Goal: Check status: Check status

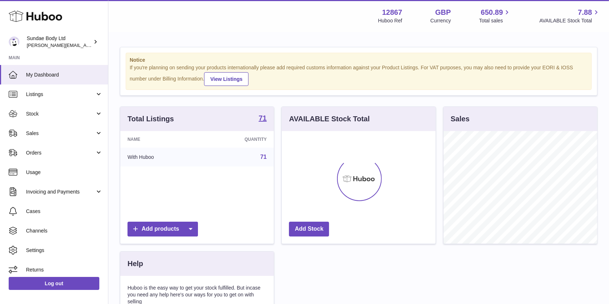
scroll to position [113, 153]
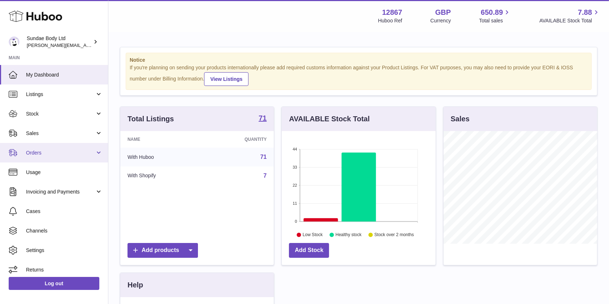
click at [36, 152] on span "Orders" at bounding box center [60, 152] width 69 height 7
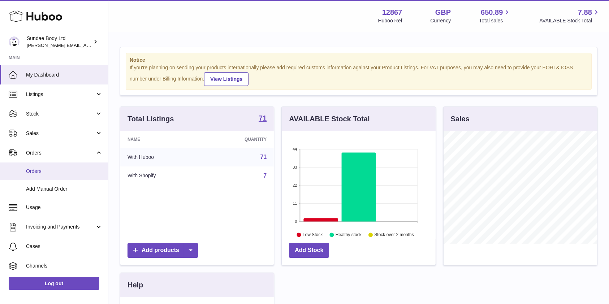
click at [38, 170] on span "Orders" at bounding box center [64, 171] width 77 height 7
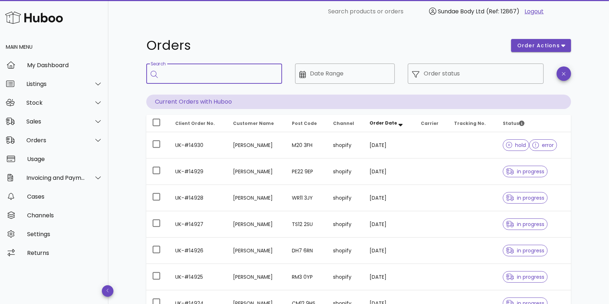
click at [175, 77] on input "Search" at bounding box center [219, 74] width 114 height 12
paste input "*********"
type input "*********"
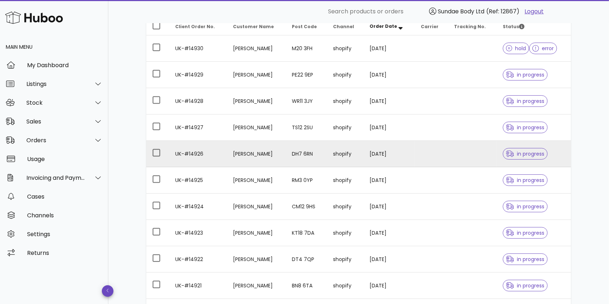
scroll to position [190, 0]
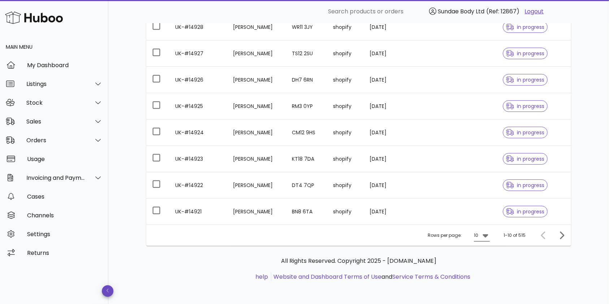
click at [490, 236] on icon at bounding box center [485, 235] width 9 height 9
click at [486, 273] on div "50" at bounding box center [484, 275] width 7 height 7
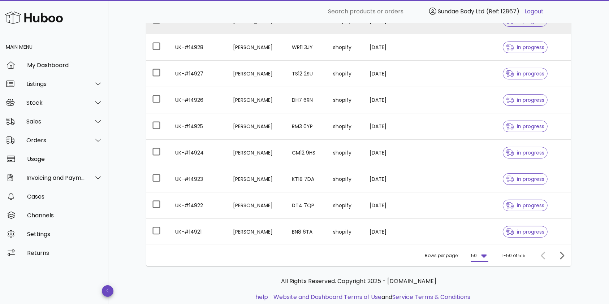
scroll to position [190, 0]
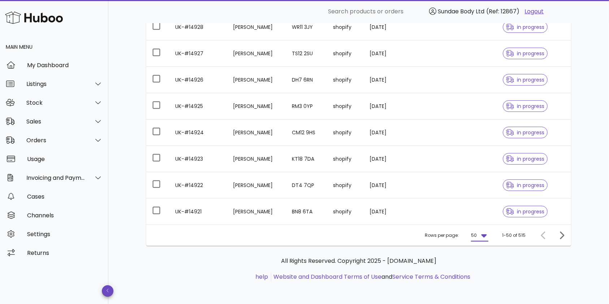
click at [486, 235] on icon at bounding box center [483, 235] width 5 height 3
click at [483, 274] on div "50" at bounding box center [481, 275] width 7 height 7
click at [561, 233] on icon "Next page" at bounding box center [562, 235] width 4 height 8
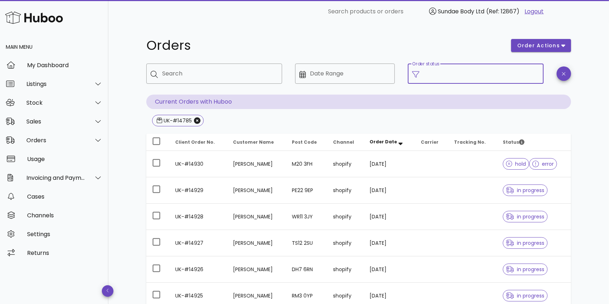
click at [491, 73] on input "Order status" at bounding box center [482, 74] width 116 height 12
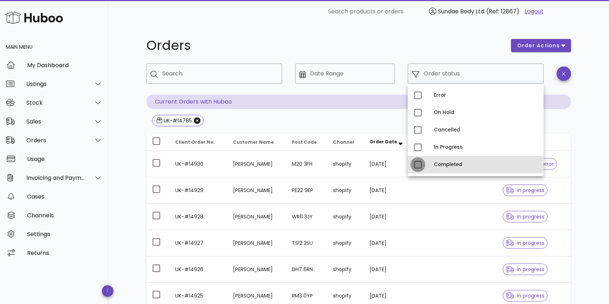
click at [419, 164] on div at bounding box center [418, 165] width 12 height 12
type input "**********"
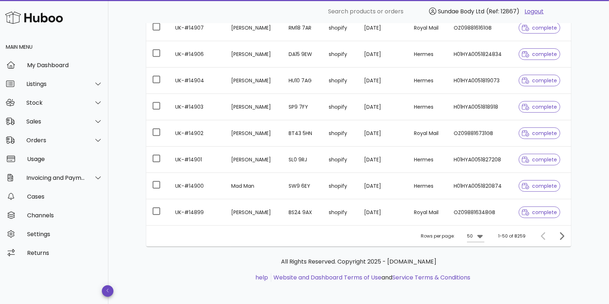
scroll to position [190, 0]
click at [561, 235] on icon "Next page" at bounding box center [561, 235] width 9 height 9
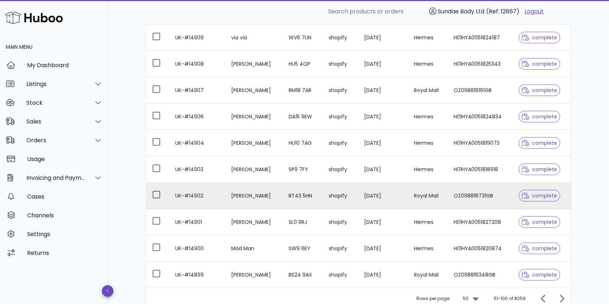
scroll to position [190, 0]
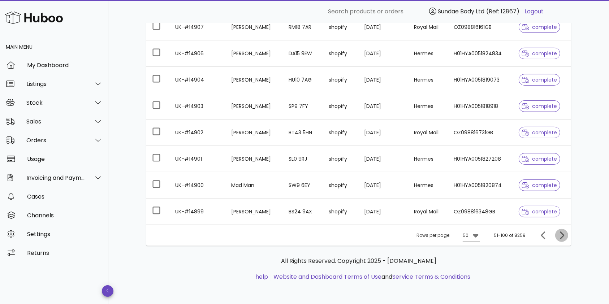
click at [560, 236] on icon "Next page" at bounding box center [561, 235] width 9 height 9
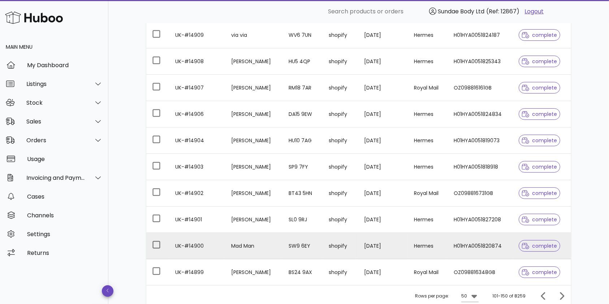
scroll to position [190, 0]
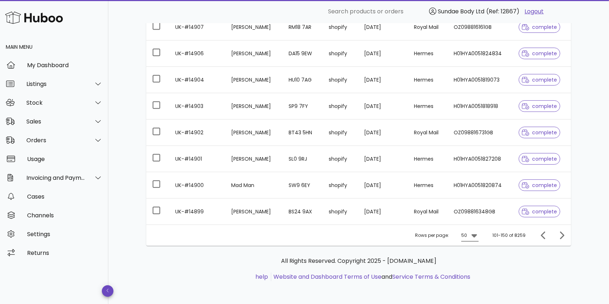
click at [475, 237] on icon at bounding box center [473, 235] width 5 height 3
click at [470, 277] on div "50" at bounding box center [472, 275] width 7 height 7
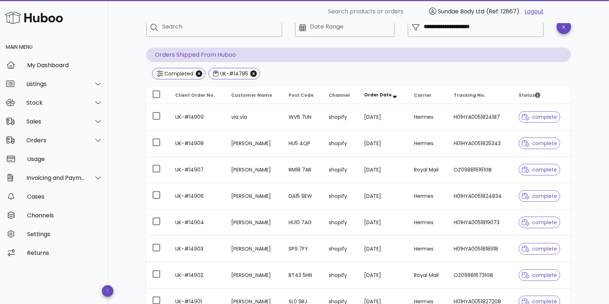
scroll to position [45, 0]
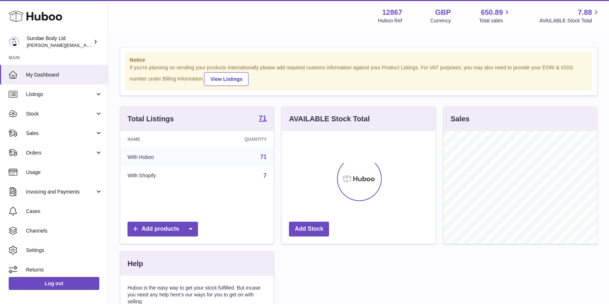
scroll to position [113, 153]
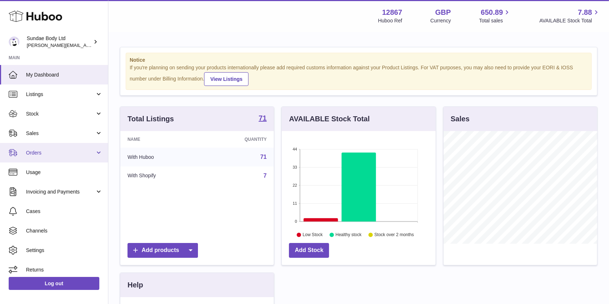
click at [35, 153] on span "Orders" at bounding box center [60, 152] width 69 height 7
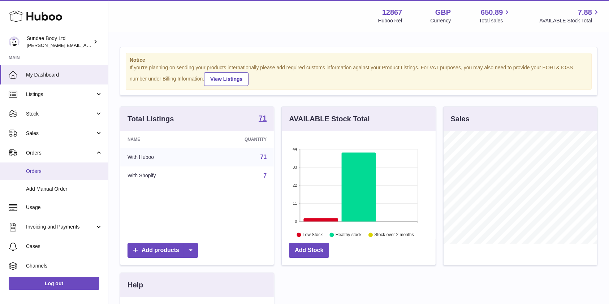
click at [35, 169] on span "Orders" at bounding box center [64, 171] width 77 height 7
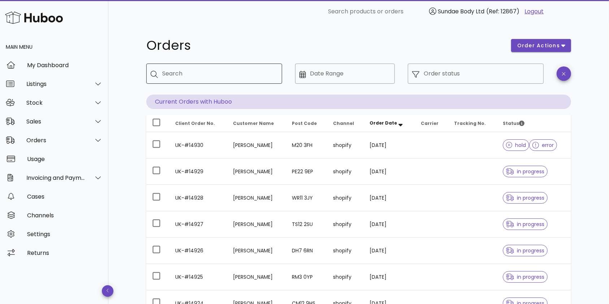
click at [199, 78] on input "Search" at bounding box center [219, 74] width 114 height 12
paste input "**********"
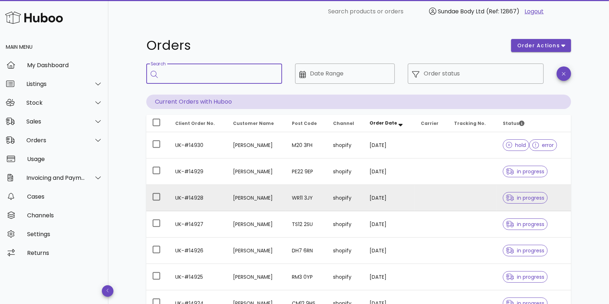
type input "**********"
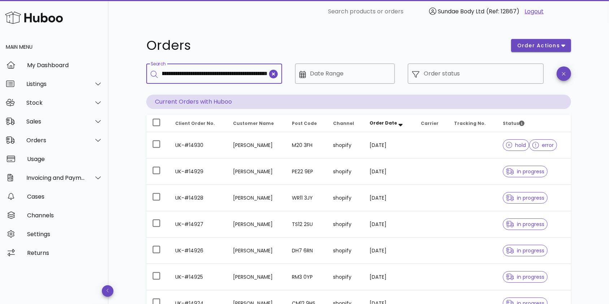
click at [272, 73] on icon "clear icon" at bounding box center [273, 74] width 9 height 9
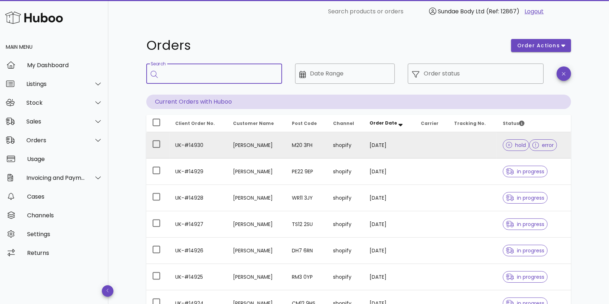
click at [359, 143] on td "shopify" at bounding box center [345, 145] width 36 height 26
click at [333, 148] on td "shopify" at bounding box center [345, 145] width 36 height 26
click at [197, 147] on td "UK-#14930" at bounding box center [198, 145] width 58 height 26
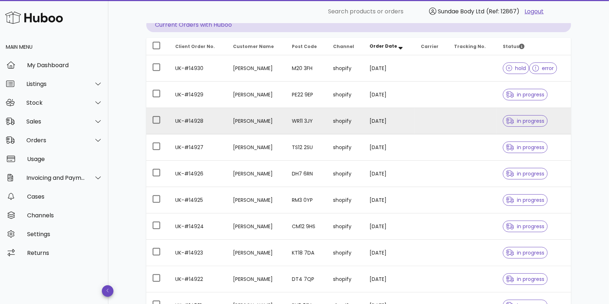
scroll to position [96, 0]
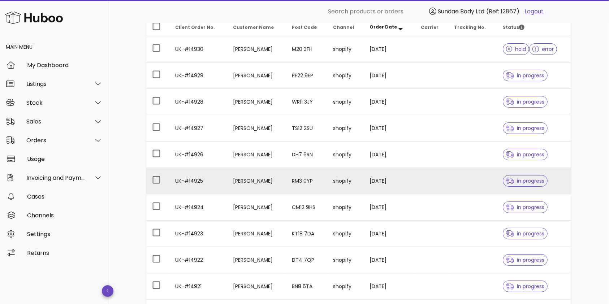
click at [266, 185] on td "[PERSON_NAME]" at bounding box center [256, 181] width 59 height 26
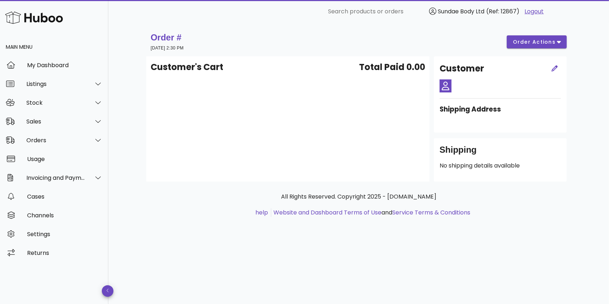
click at [533, 12] on link "Logout" at bounding box center [534, 11] width 19 height 9
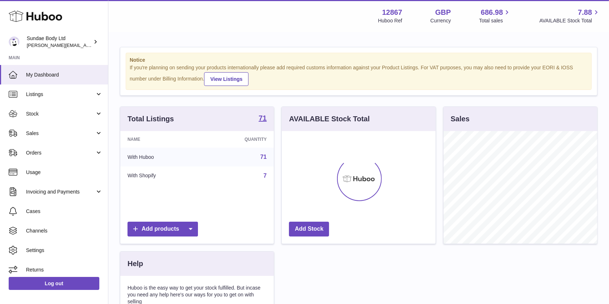
scroll to position [113, 153]
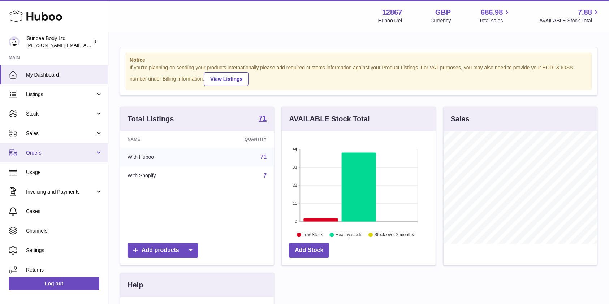
click at [36, 154] on span "Orders" at bounding box center [60, 152] width 69 height 7
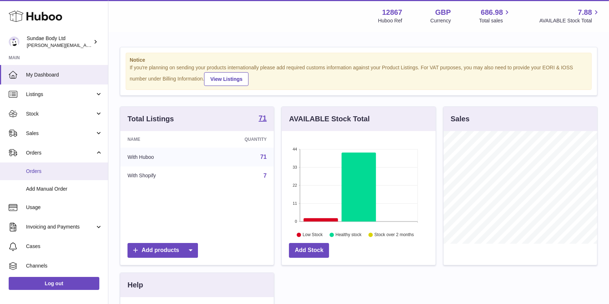
click at [33, 172] on span "Orders" at bounding box center [64, 171] width 77 height 7
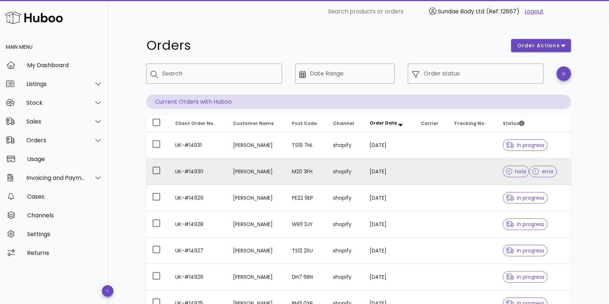
click at [230, 173] on td "[PERSON_NAME]" at bounding box center [256, 172] width 59 height 26
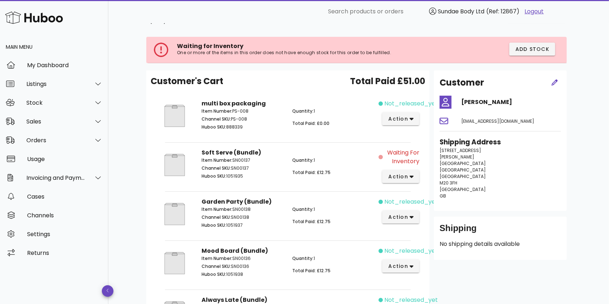
scroll to position [75, 0]
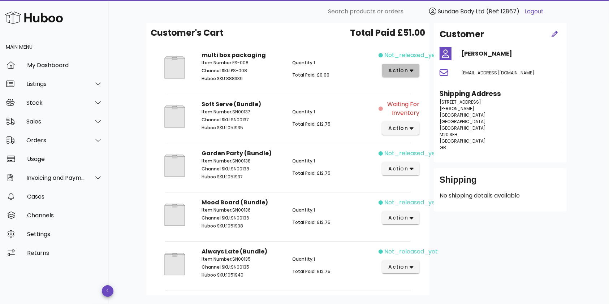
click at [413, 73] on button "action" at bounding box center [400, 70] width 37 height 13
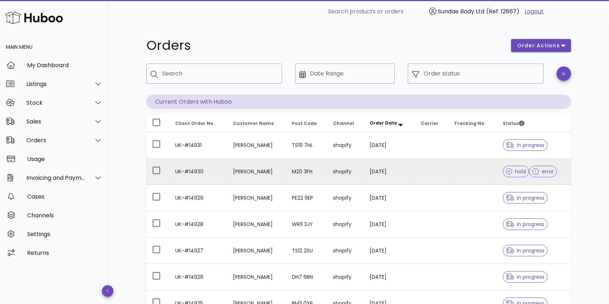
click at [410, 169] on td "[DATE]" at bounding box center [389, 172] width 51 height 26
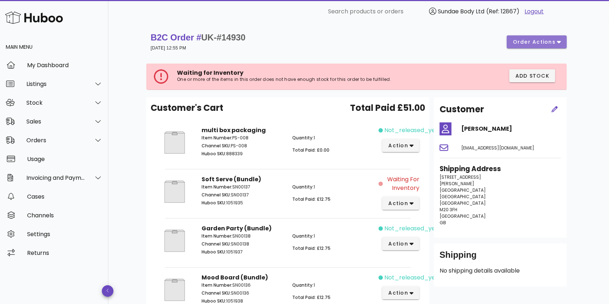
click at [547, 36] on button "order actions" at bounding box center [537, 41] width 60 height 13
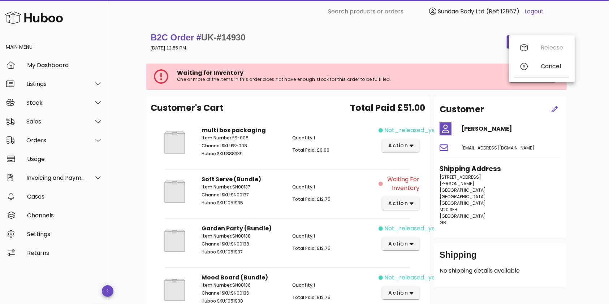
click at [463, 49] on div "B2C Order # UK-#14930 [DATE] 12:55 PM order actions" at bounding box center [359, 42] width 416 height 20
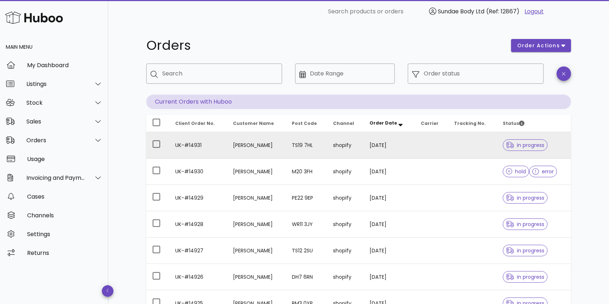
click at [204, 144] on td "UK-#14931" at bounding box center [198, 145] width 58 height 26
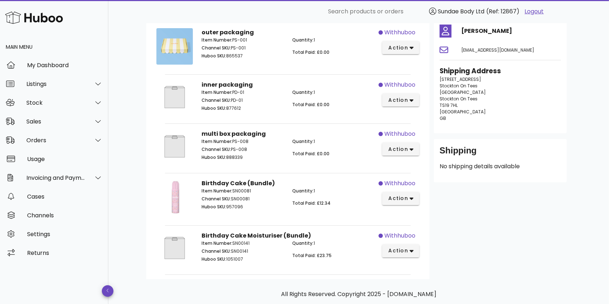
scroll to position [89, 0]
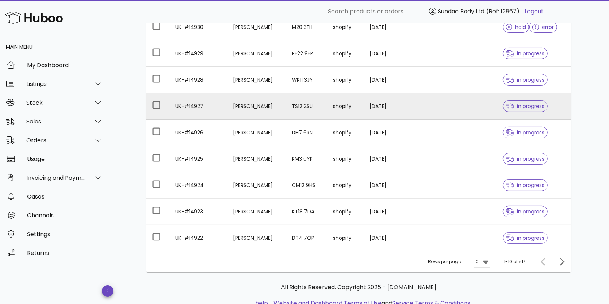
scroll to position [170, 0]
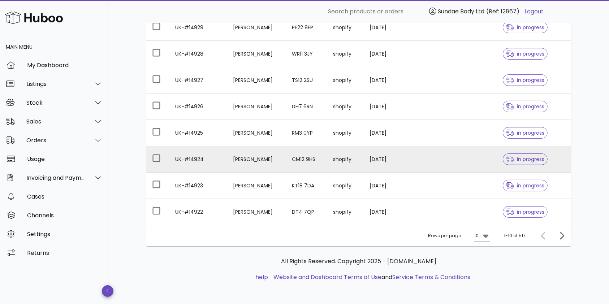
click at [244, 163] on td "[PERSON_NAME]" at bounding box center [256, 159] width 59 height 26
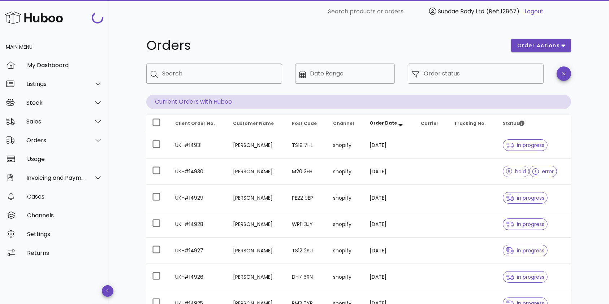
scroll to position [170, 0]
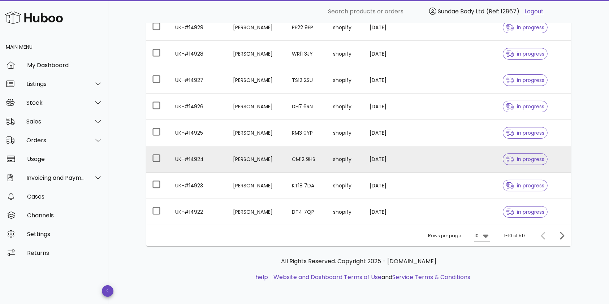
click at [392, 155] on td "[DATE]" at bounding box center [389, 159] width 51 height 26
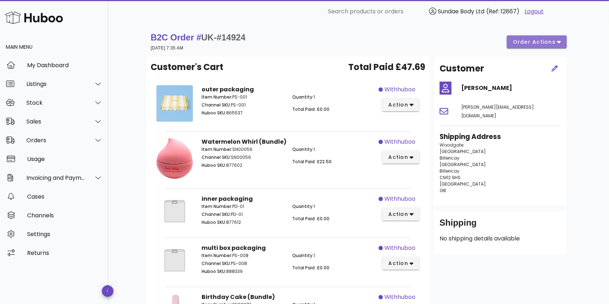
click at [557, 40] on icon "button" at bounding box center [559, 42] width 4 height 6
click at [504, 36] on div "B2C Order # UK-#14924 [DATE] 7:35 AM order actions" at bounding box center [359, 42] width 416 height 20
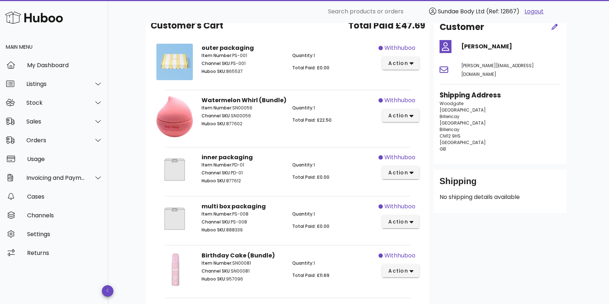
scroll to position [144, 0]
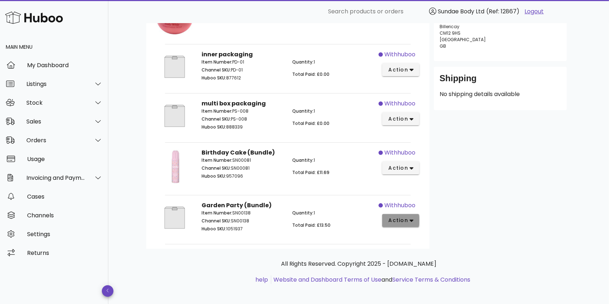
click at [413, 217] on icon "button" at bounding box center [411, 220] width 4 height 6
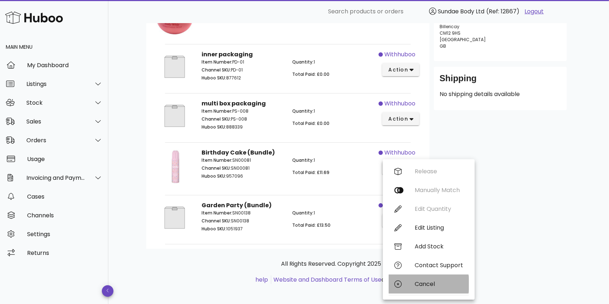
click at [418, 287] on div "Cancel" at bounding box center [438, 284] width 48 height 7
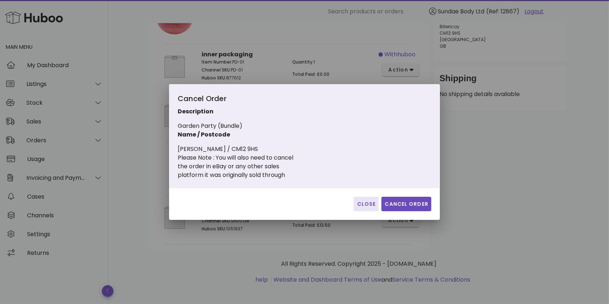
click at [370, 202] on span "Close" at bounding box center [365, 204] width 19 height 8
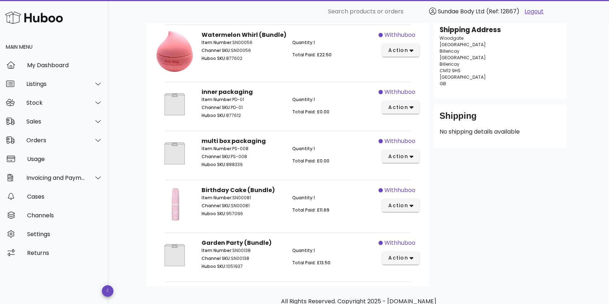
scroll to position [146, 0]
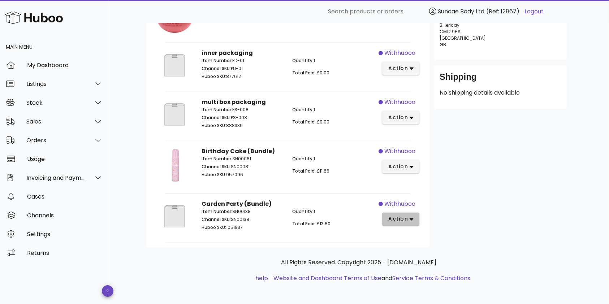
click at [408, 218] on span "action" at bounding box center [401, 219] width 26 height 8
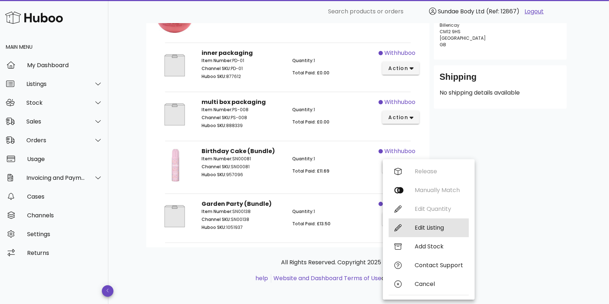
click at [419, 230] on div "Edit Listing" at bounding box center [438, 227] width 48 height 7
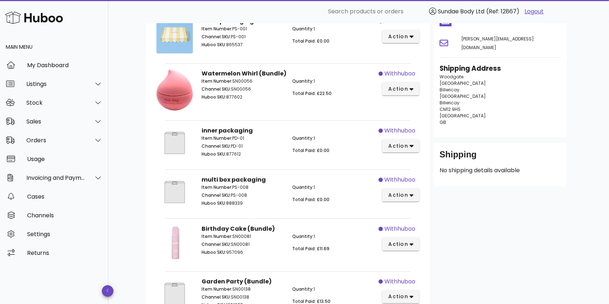
scroll to position [1, 0]
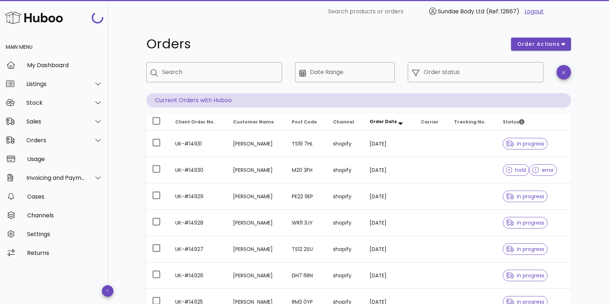
scroll to position [170, 0]
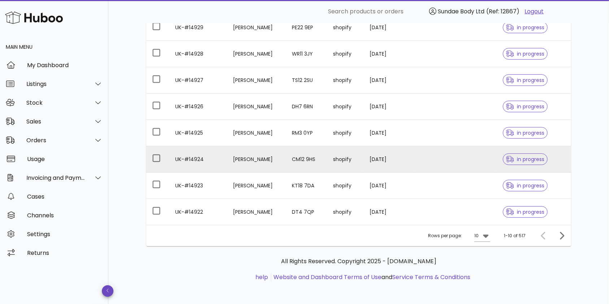
drag, startPoint x: 525, startPoint y: 160, endPoint x: 569, endPoint y: 163, distance: 44.5
click at [569, 163] on td "in progress" at bounding box center [534, 159] width 74 height 26
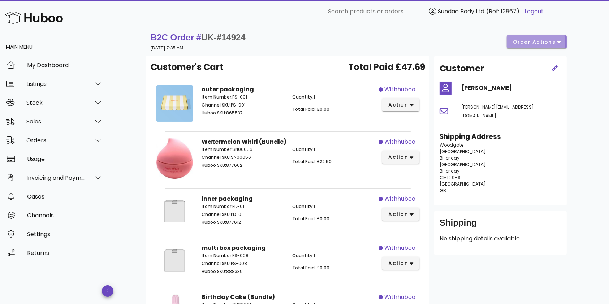
click at [561, 42] on button "order actions" at bounding box center [537, 41] width 60 height 13
click at [448, 42] on div "B2C Order # UK-#14924 [DATE] 7:35 AM order actions" at bounding box center [359, 42] width 416 height 20
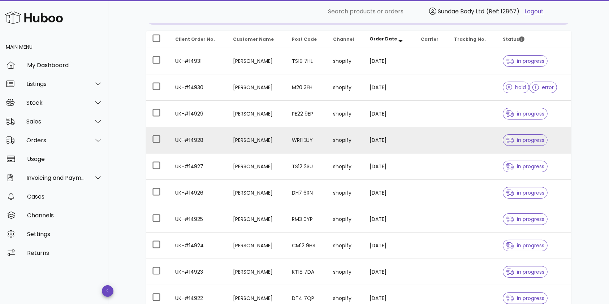
scroll to position [96, 0]
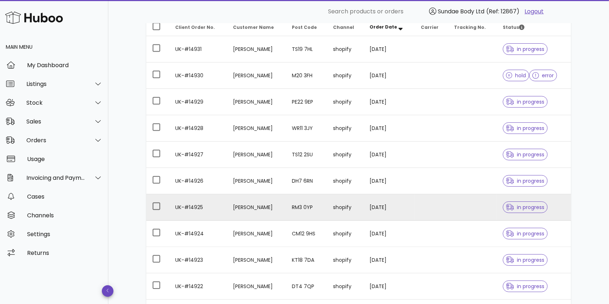
click at [552, 208] on div "in progress" at bounding box center [534, 207] width 62 height 26
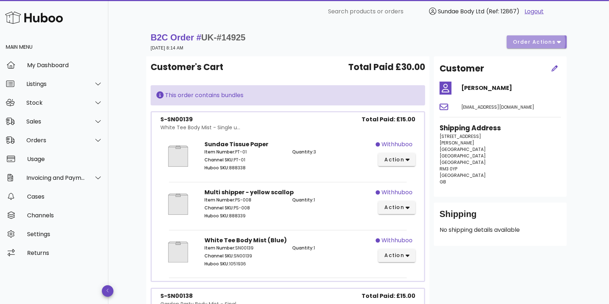
click at [539, 43] on span "order actions" at bounding box center [533, 42] width 43 height 8
click at [345, 47] on div "B2C Order # UK-#14925 [DATE] 8:14 AM order actions" at bounding box center [359, 42] width 416 height 20
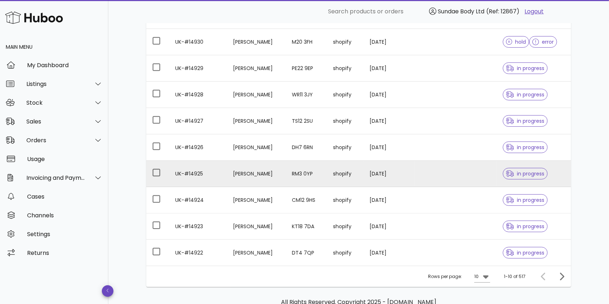
scroll to position [144, 0]
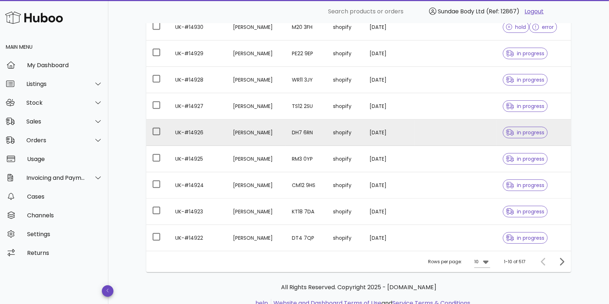
click at [348, 140] on td "shopify" at bounding box center [345, 133] width 36 height 26
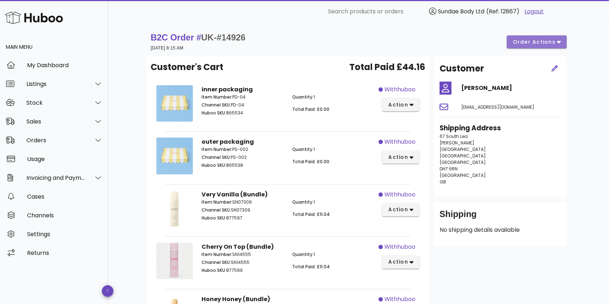
click at [560, 39] on icon "button" at bounding box center [559, 42] width 4 height 6
click at [320, 149] on p "Quantity: 1" at bounding box center [333, 149] width 82 height 6
click at [554, 71] on icon "button" at bounding box center [554, 68] width 6 height 6
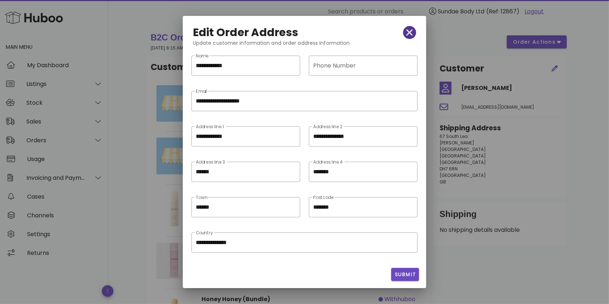
click at [409, 31] on icon "button" at bounding box center [409, 32] width 6 height 6
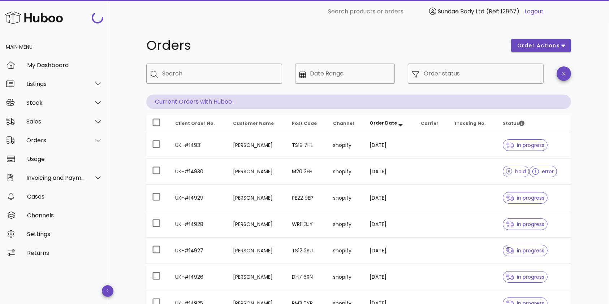
scroll to position [144, 0]
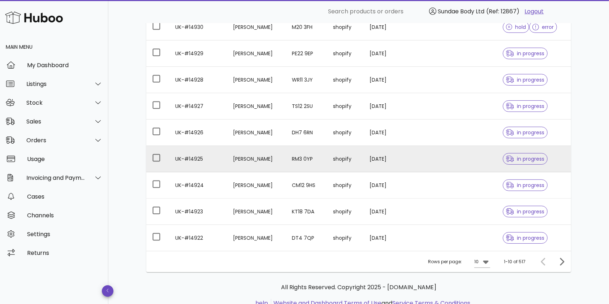
click at [210, 165] on td "UK-#14925" at bounding box center [198, 159] width 58 height 26
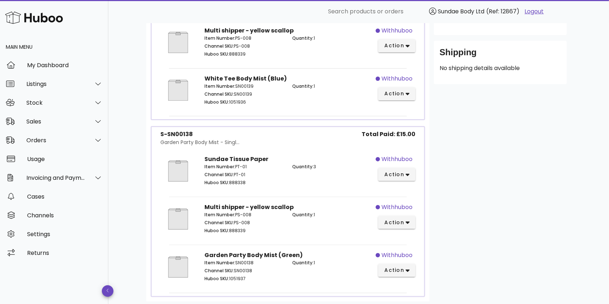
scroll to position [216, 0]
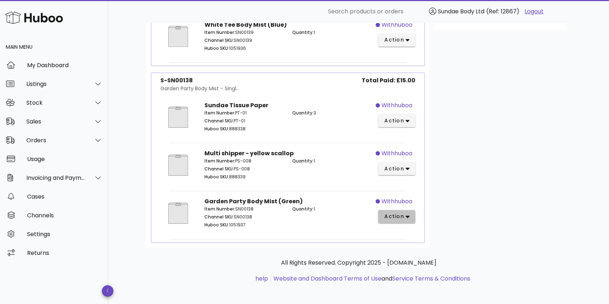
click at [403, 213] on span "action" at bounding box center [394, 217] width 20 height 8
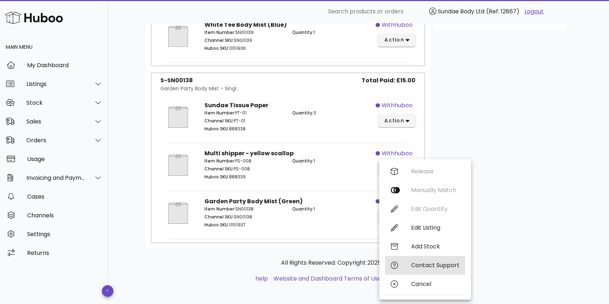
click at [430, 266] on div "Contact Support" at bounding box center [435, 265] width 48 height 7
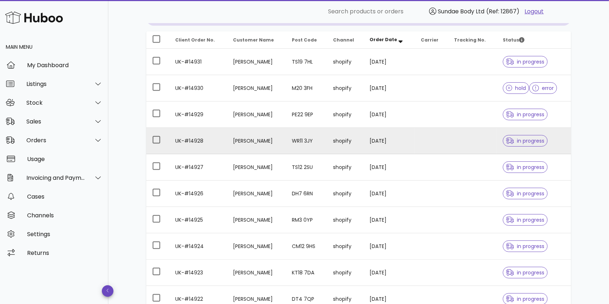
scroll to position [96, 0]
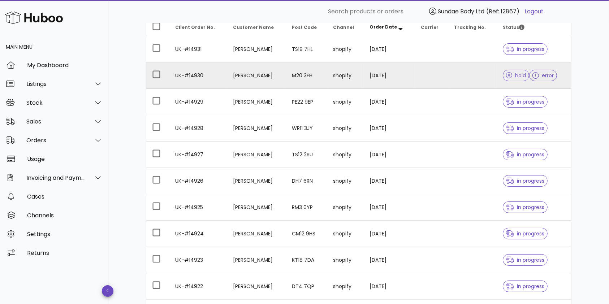
click at [343, 73] on td "shopify" at bounding box center [345, 75] width 36 height 26
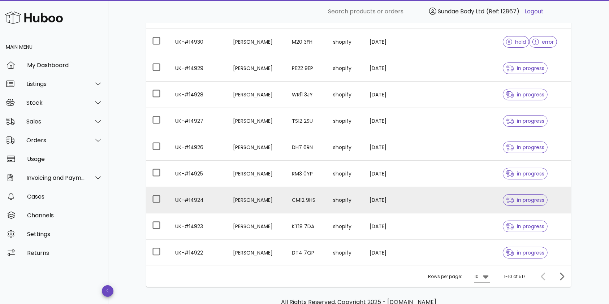
scroll to position [144, 0]
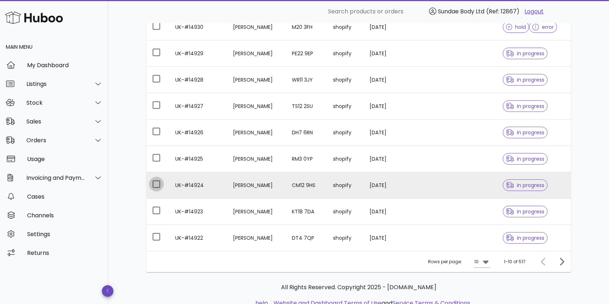
click at [161, 183] on div at bounding box center [156, 184] width 12 height 12
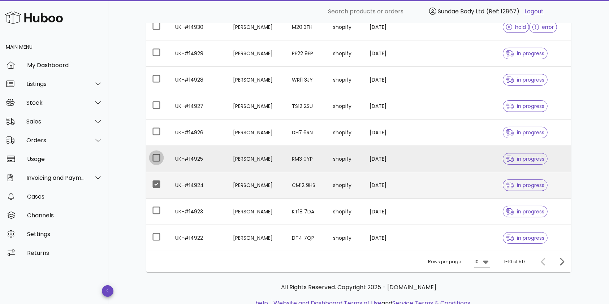
click at [159, 160] on div at bounding box center [156, 158] width 12 height 12
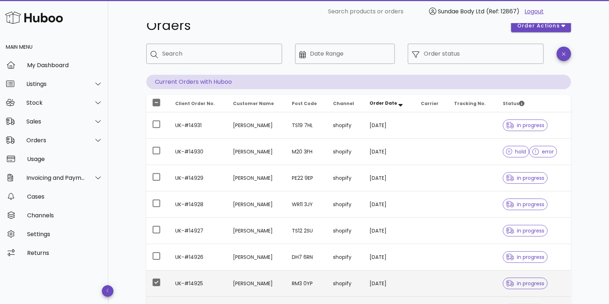
scroll to position [0, 0]
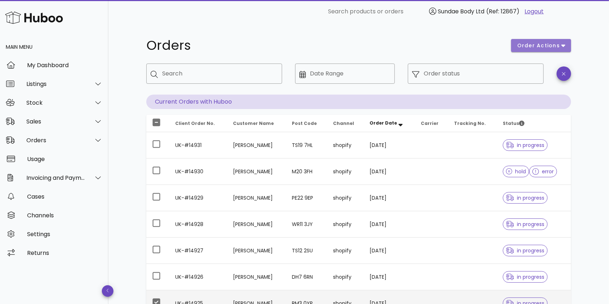
click at [557, 45] on span "order actions" at bounding box center [538, 46] width 43 height 8
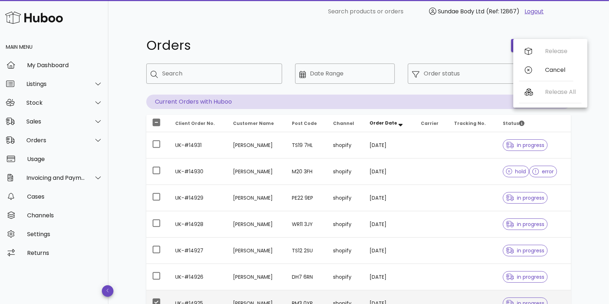
click at [457, 44] on h1 "Orders" at bounding box center [324, 45] width 356 height 13
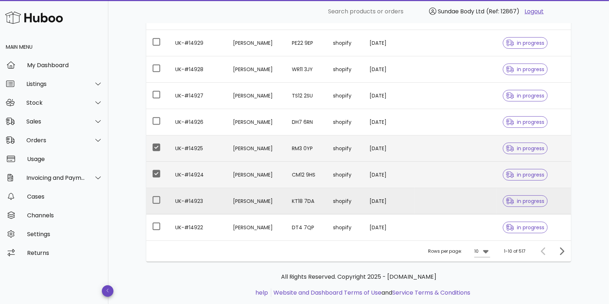
scroll to position [170, 0]
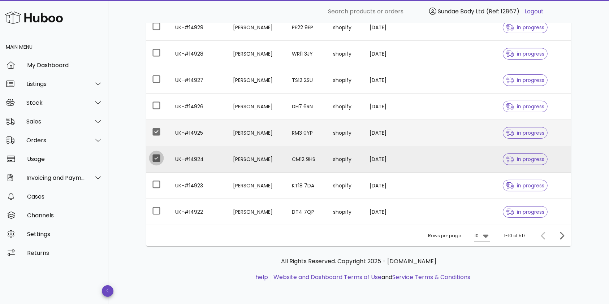
click at [159, 157] on div at bounding box center [156, 158] width 12 height 12
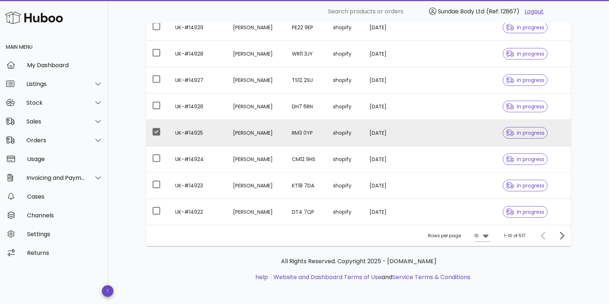
click at [223, 131] on td "UK-#14925" at bounding box center [198, 133] width 58 height 26
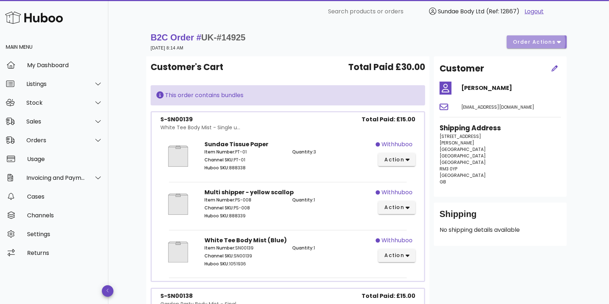
click at [557, 44] on icon "button" at bounding box center [559, 42] width 4 height 6
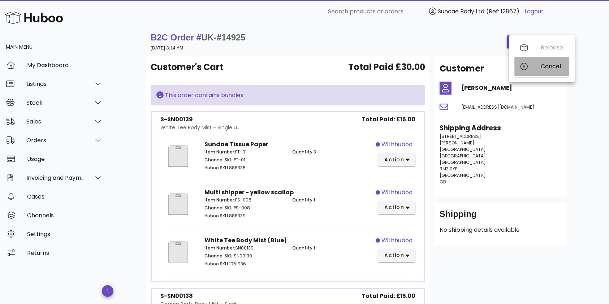
click at [549, 65] on div "Cancel" at bounding box center [551, 66] width 22 height 7
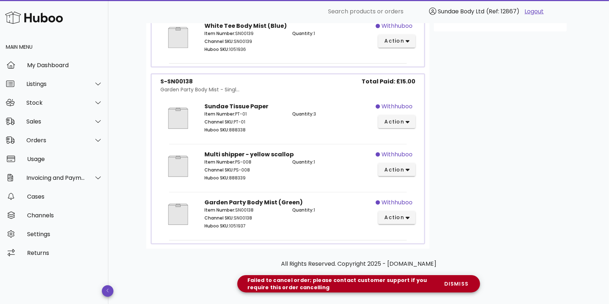
scroll to position [216, 0]
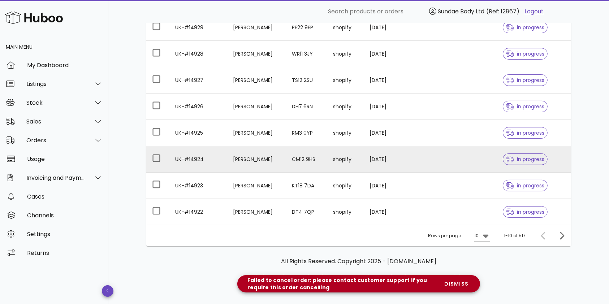
click at [227, 155] on td "[PERSON_NAME]" at bounding box center [256, 159] width 59 height 26
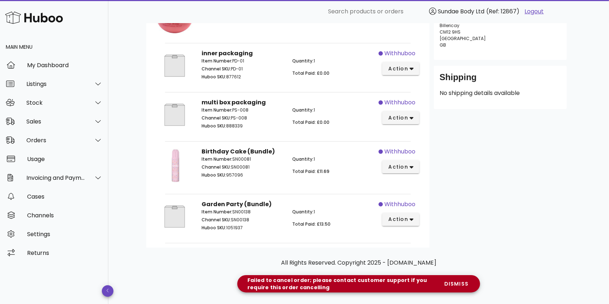
scroll to position [146, 0]
click at [405, 216] on span "action" at bounding box center [398, 219] width 20 height 8
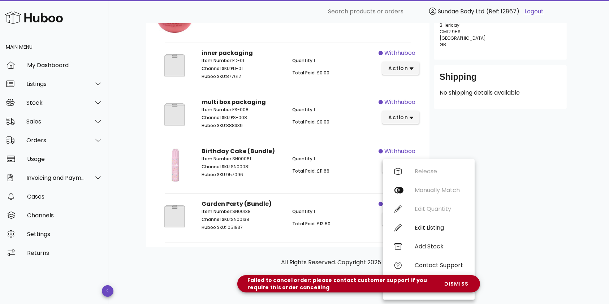
click at [547, 198] on div "Customer sarah veness [EMAIL_ADDRESS][DOMAIN_NAME] Shipping Address [STREET_ADD…" at bounding box center [500, 78] width 142 height 337
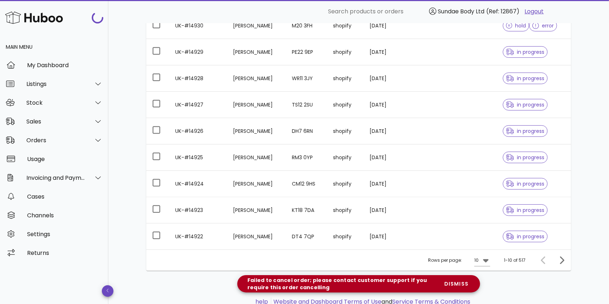
scroll to position [170, 0]
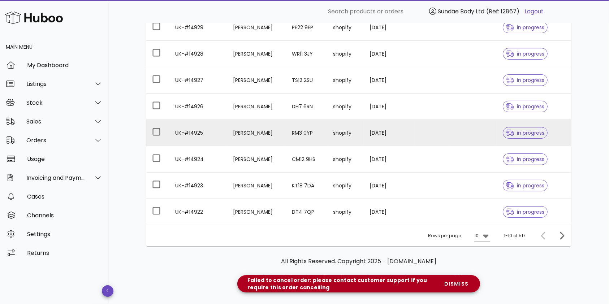
drag, startPoint x: 510, startPoint y: 131, endPoint x: 289, endPoint y: 138, distance: 221.1
click at [289, 138] on td "RM3 0YP" at bounding box center [306, 133] width 41 height 26
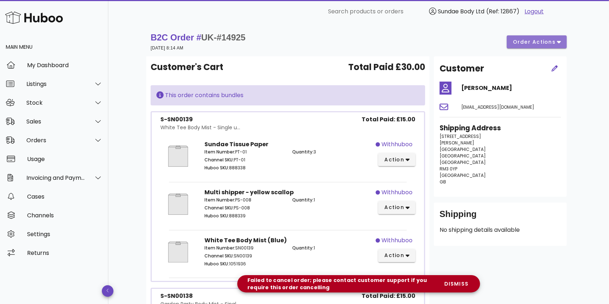
click at [544, 43] on span "order actions" at bounding box center [533, 42] width 43 height 8
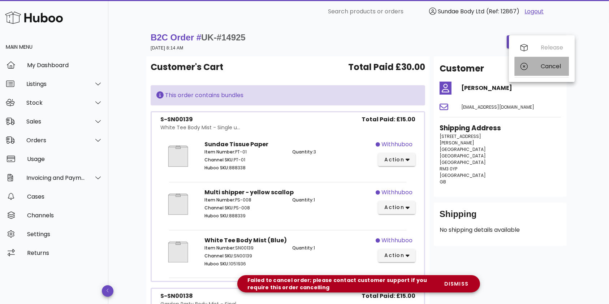
click at [546, 64] on div "Cancel" at bounding box center [551, 66] width 22 height 7
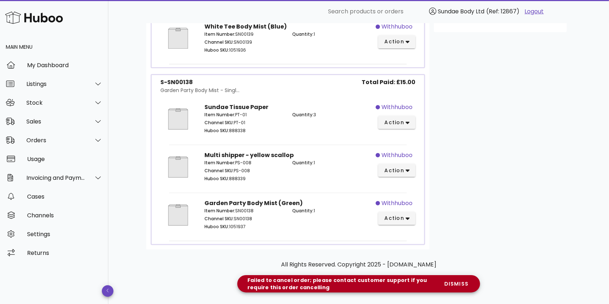
scroll to position [216, 0]
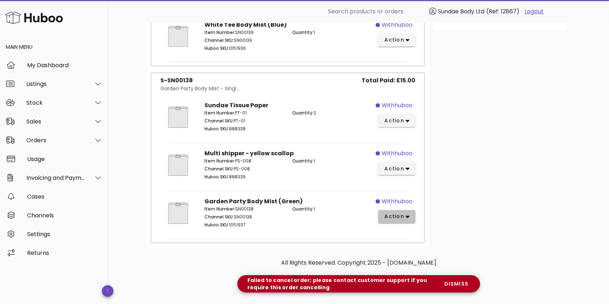
click at [408, 216] on icon "button" at bounding box center [407, 217] width 4 height 3
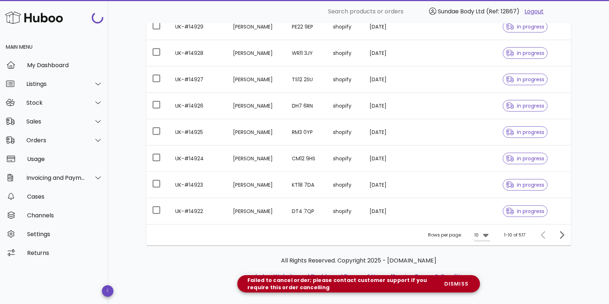
scroll to position [170, 0]
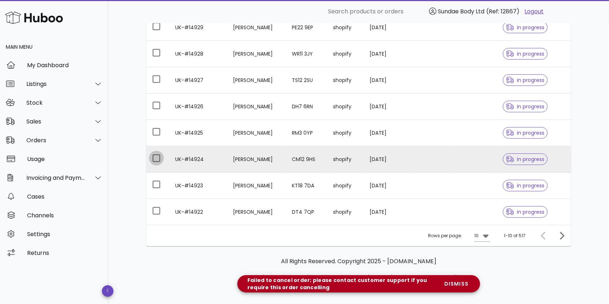
click at [156, 159] on div at bounding box center [156, 158] width 12 height 12
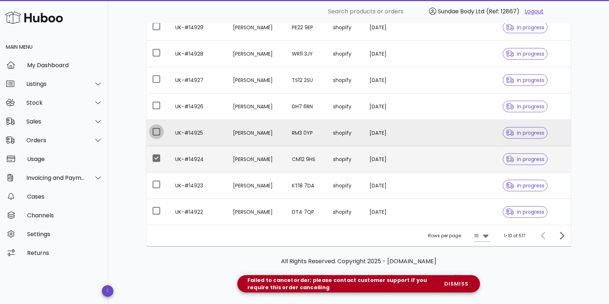
click at [155, 134] on div at bounding box center [156, 132] width 12 height 12
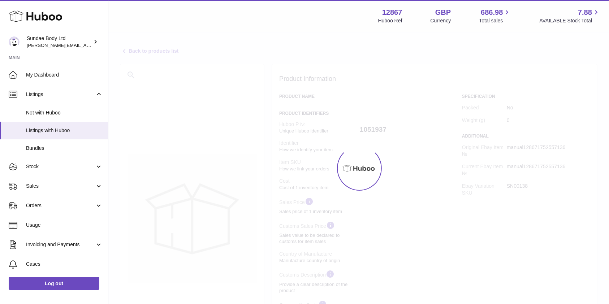
select select "**"
select select "****"
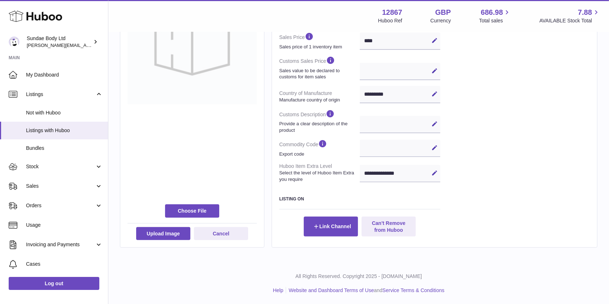
scroll to position [196, 0]
